Goal: Navigation & Orientation: Find specific page/section

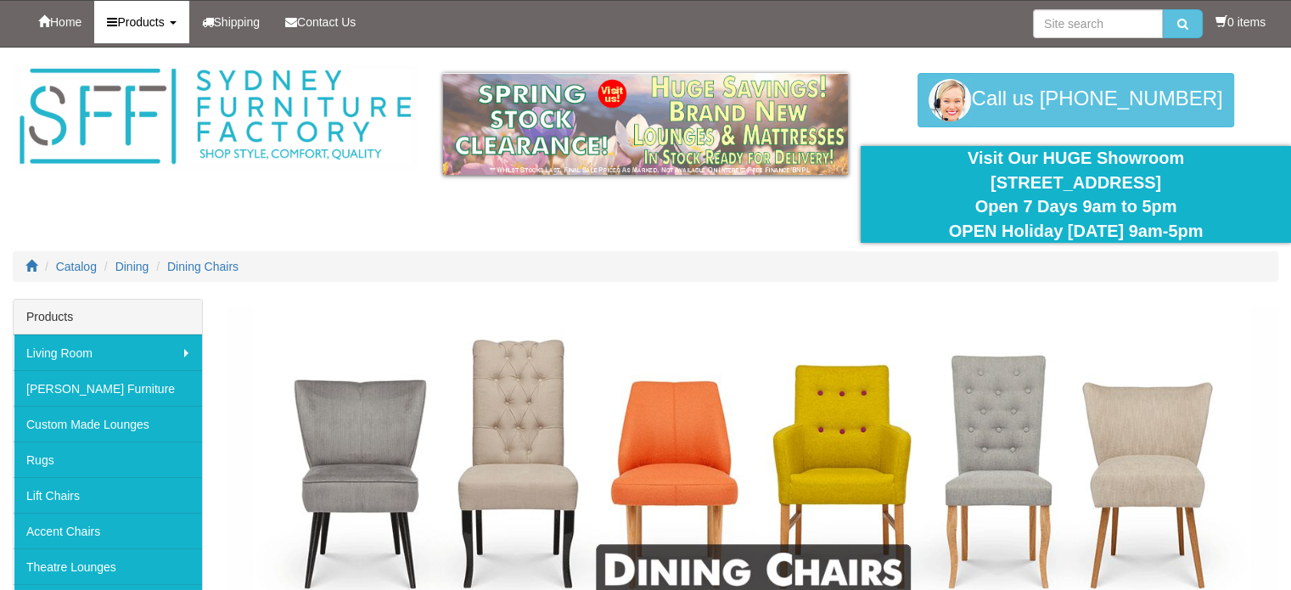
click at [146, 20] on span "Products" at bounding box center [140, 22] width 47 height 14
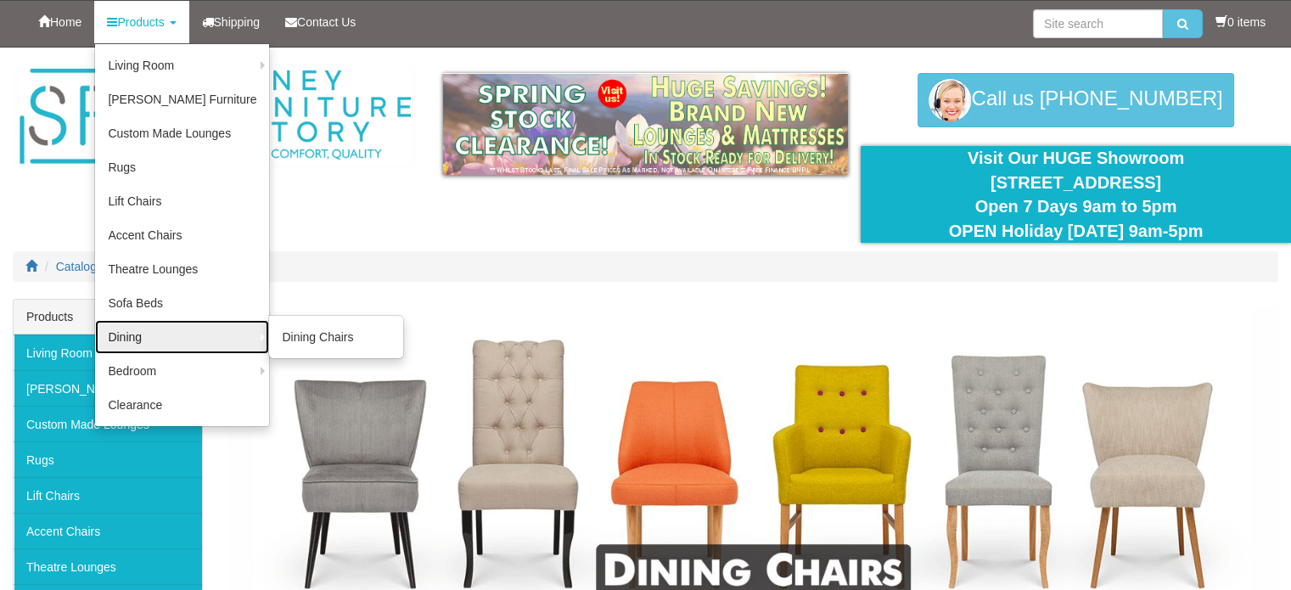
click at [156, 339] on link "Dining" at bounding box center [182, 337] width 174 height 34
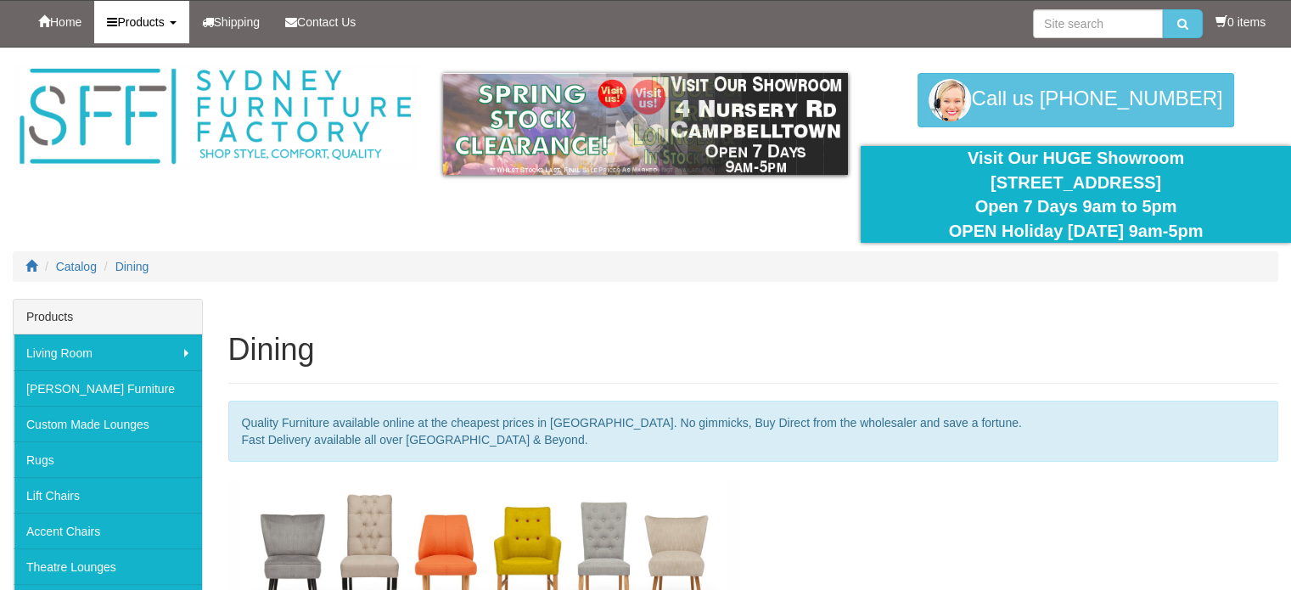
click at [152, 20] on span "Products" at bounding box center [140, 22] width 47 height 14
